Goal: Check status: Check status

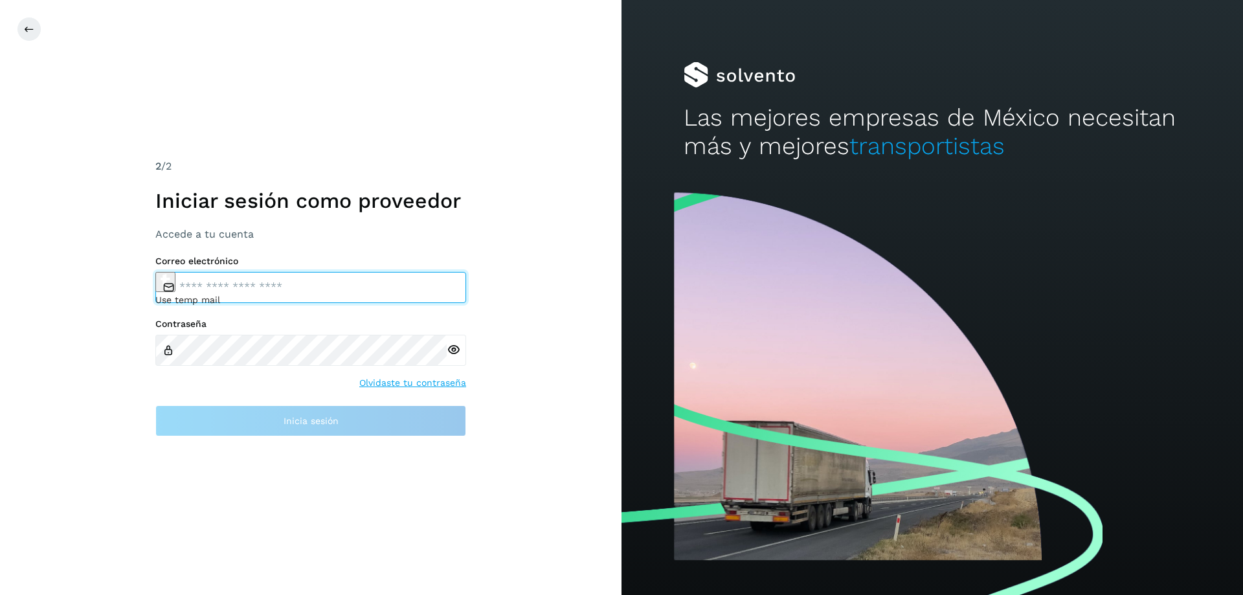
type input "**********"
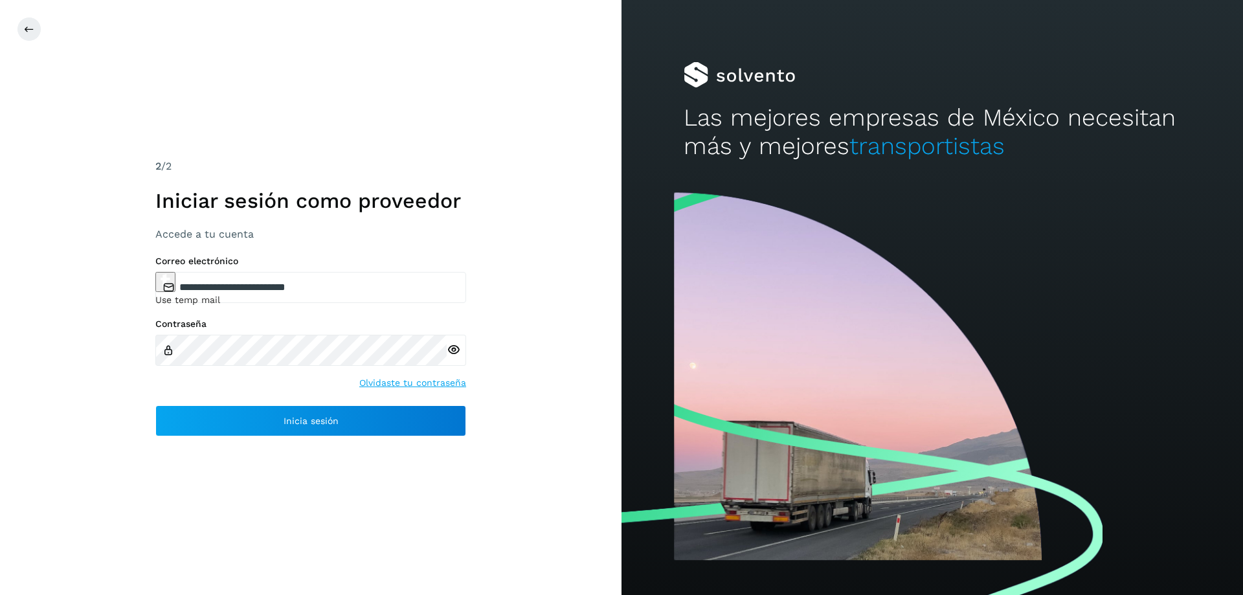
click at [544, 370] on div "**********" at bounding box center [310, 297] width 621 height 595
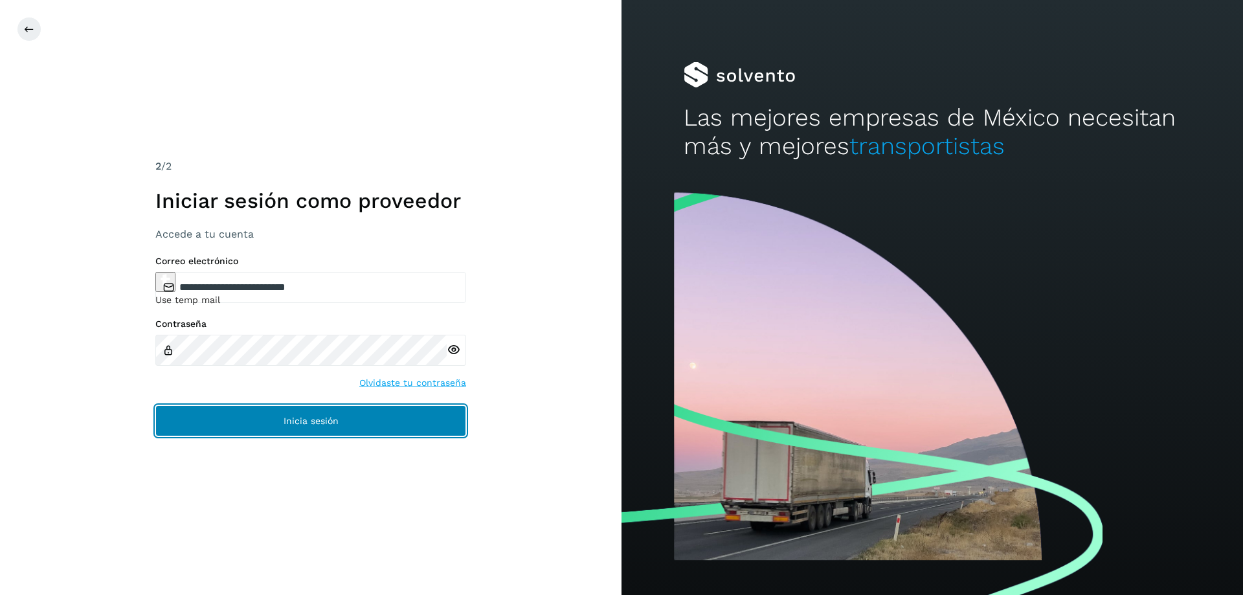
click at [308, 425] on span "Inicia sesión" at bounding box center [311, 420] width 55 height 9
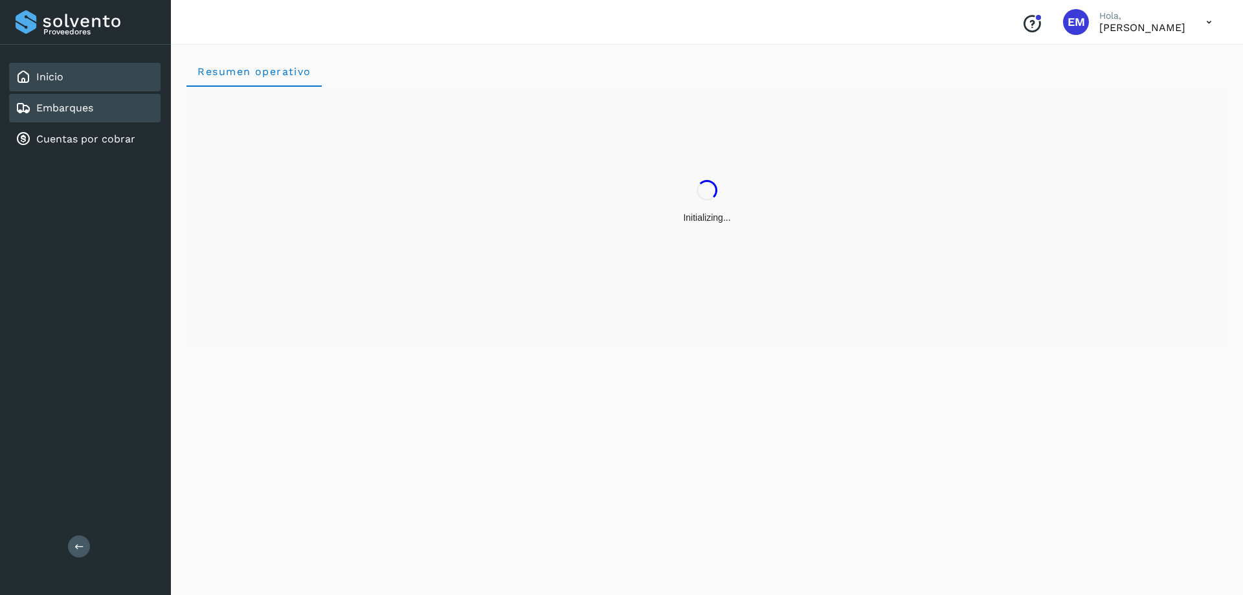
click at [63, 101] on div "Embarques" at bounding box center [55, 108] width 78 height 16
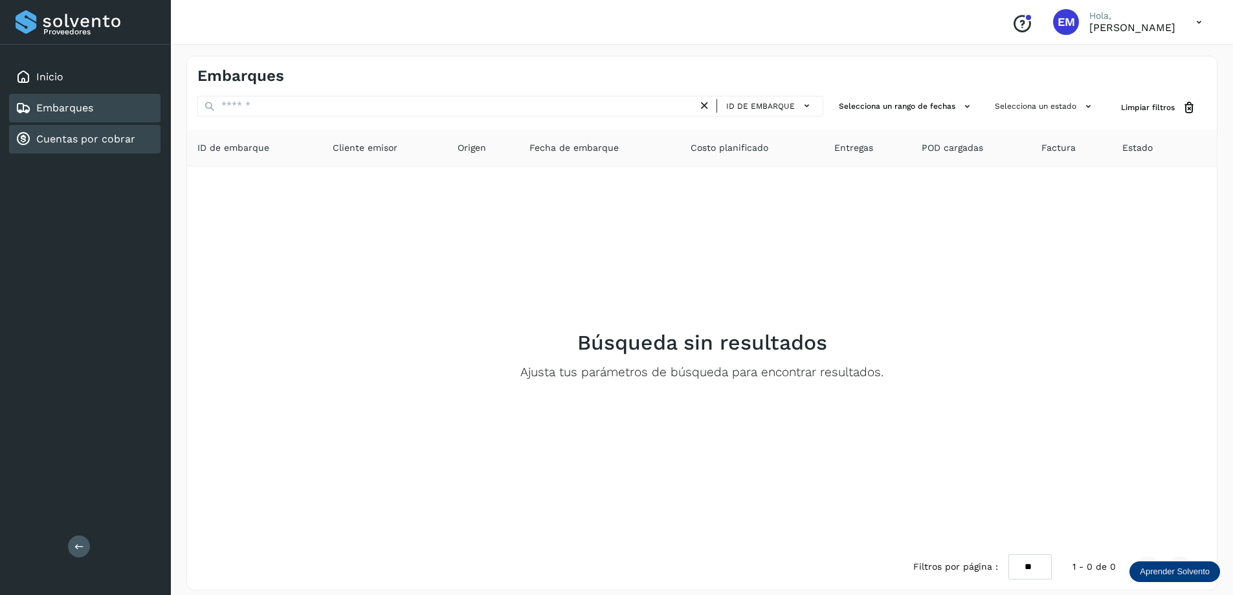
click at [77, 142] on link "Cuentas por cobrar" at bounding box center [85, 139] width 99 height 12
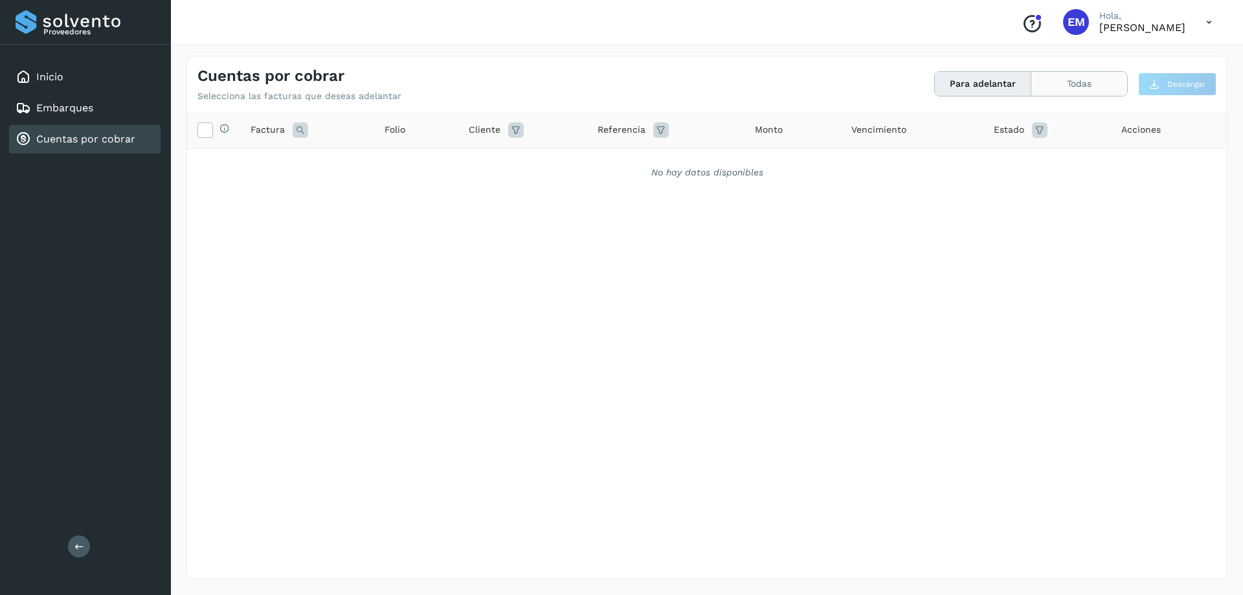
click at [1095, 80] on button "Todas" at bounding box center [1079, 84] width 96 height 24
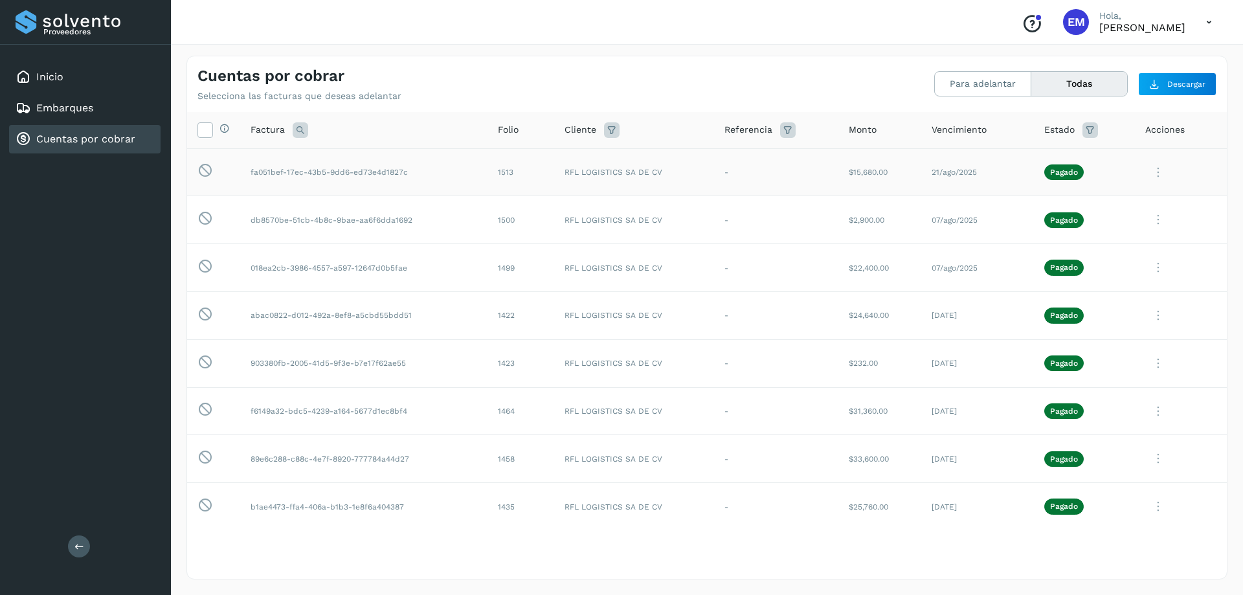
click at [671, 166] on td "RFL LOGISTICS SA DE CV" at bounding box center [634, 172] width 161 height 48
click at [1149, 170] on icon at bounding box center [1158, 172] width 26 height 27
click at [1099, 201] on button "Ver Detalle" at bounding box center [1139, 203] width 154 height 25
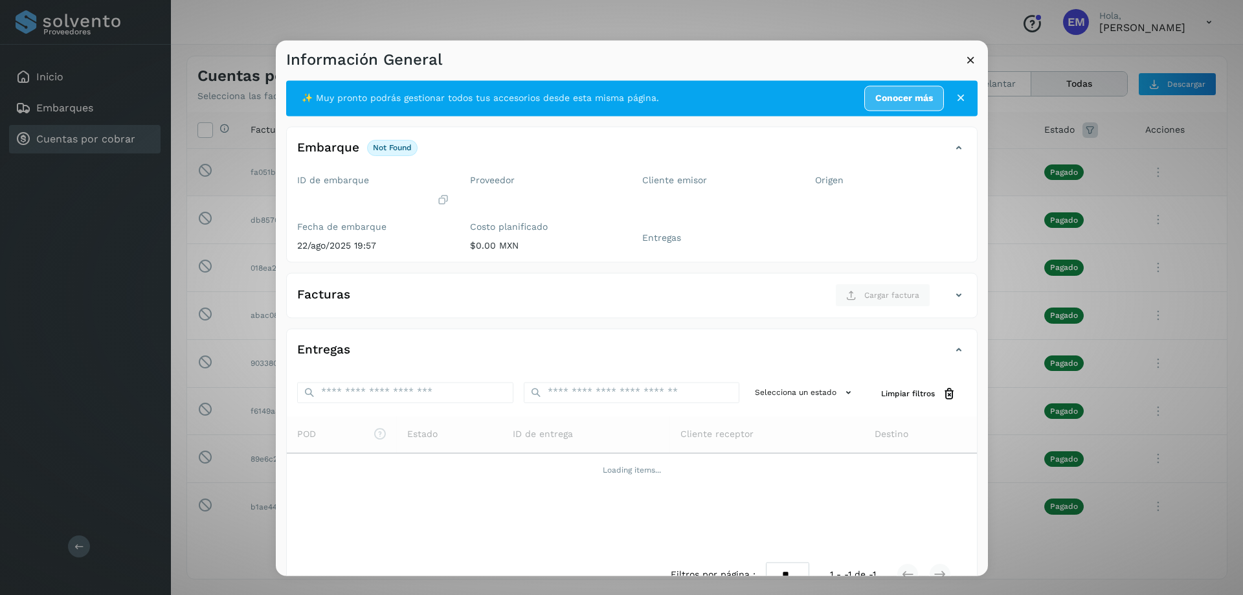
click at [970, 63] on icon at bounding box center [971, 60] width 14 height 14
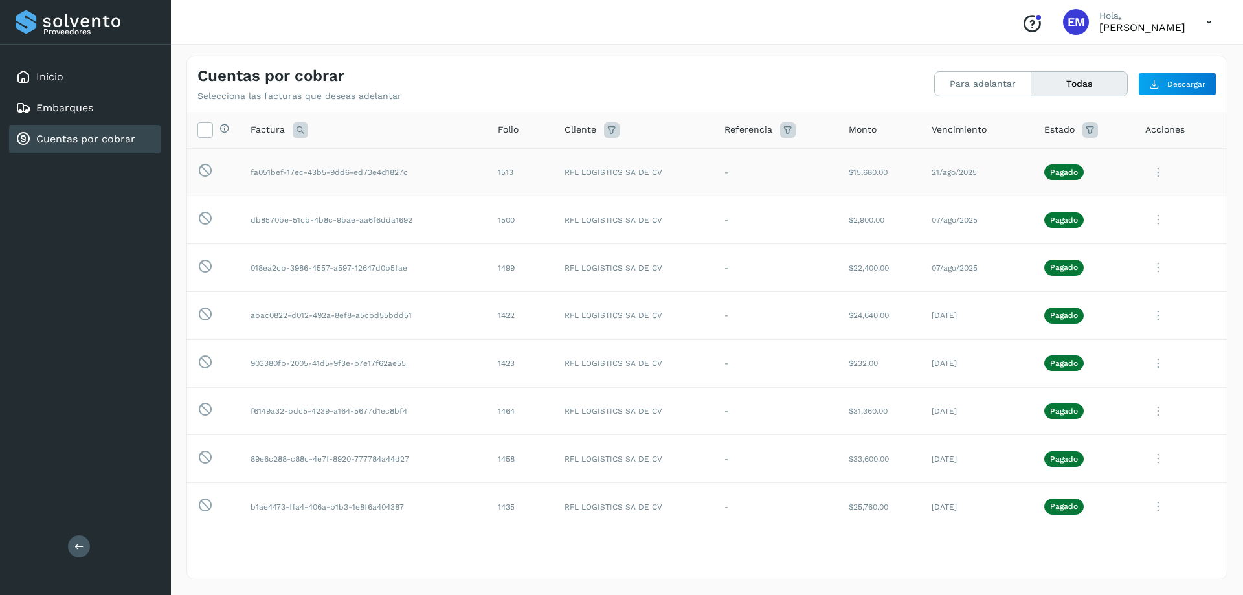
click at [550, 83] on div "Cuentas por cobrar Selecciona las facturas que deseas adelantar" at bounding box center [451, 84] width 509 height 35
